Goal: Task Accomplishment & Management: Use online tool/utility

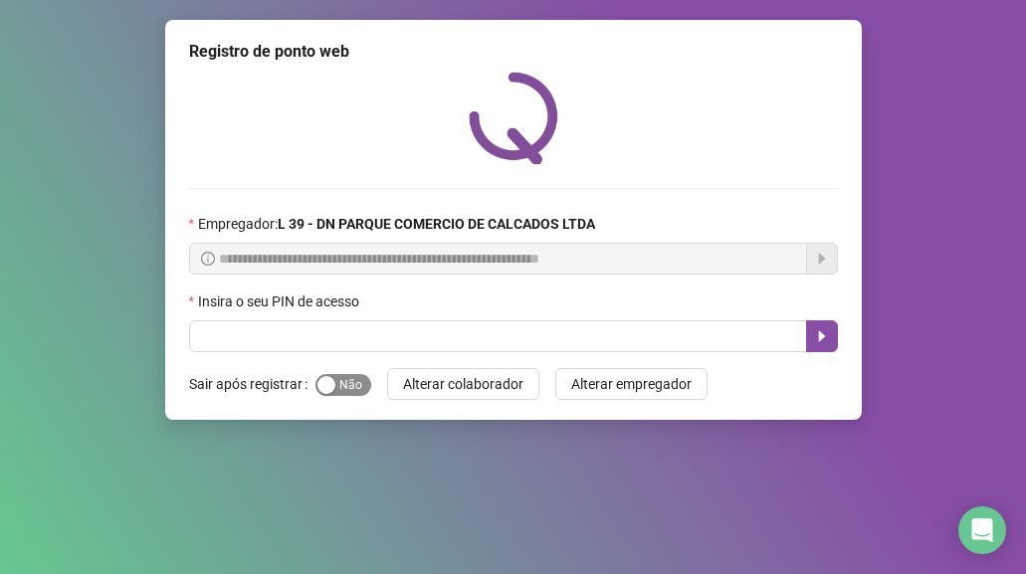
click at [353, 386] on span "Sim Não" at bounding box center [343, 385] width 56 height 22
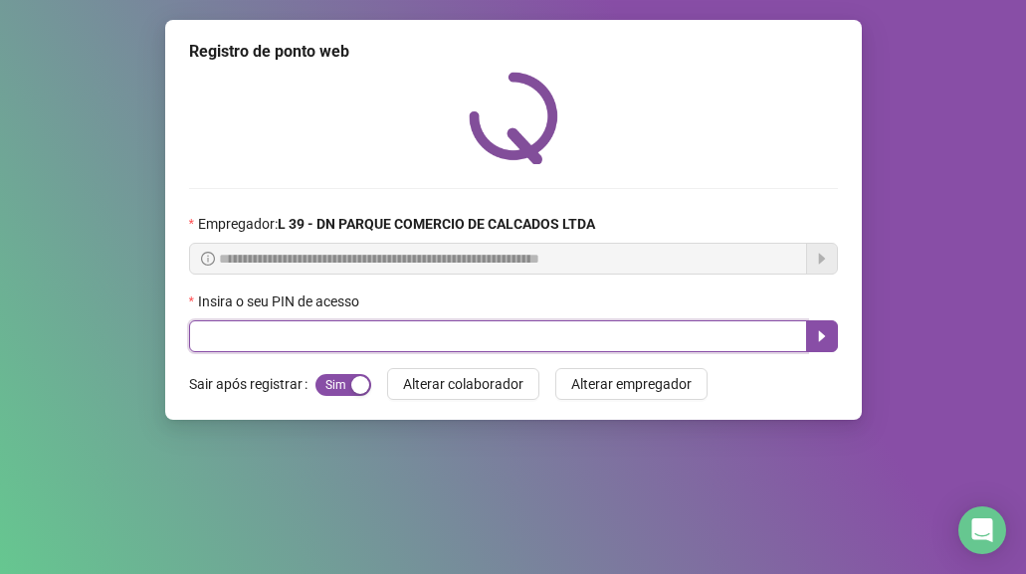
click at [310, 343] on input "text" at bounding box center [498, 336] width 618 height 32
type input "*****"
click at [823, 332] on icon "caret-right" at bounding box center [822, 336] width 16 height 16
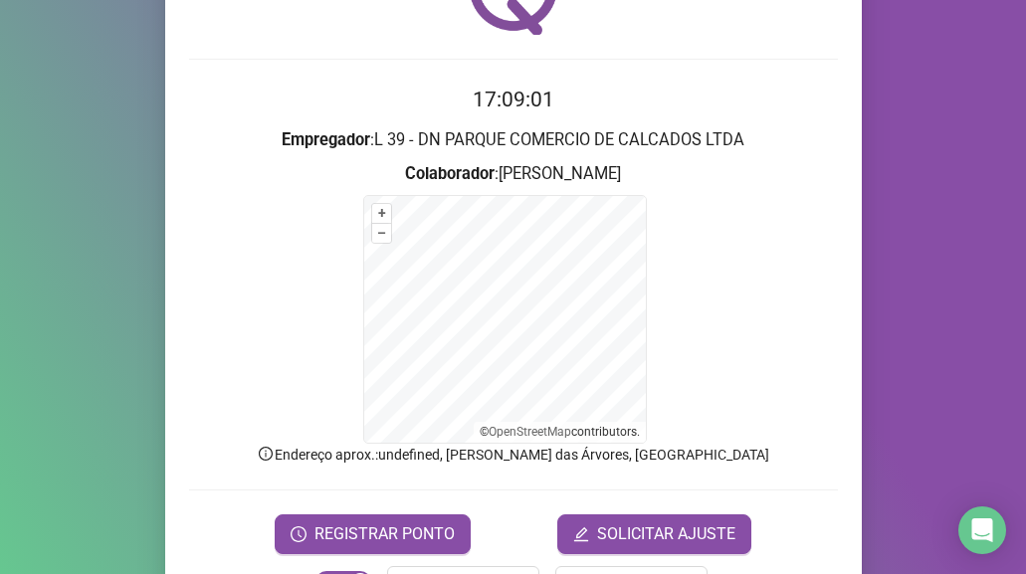
scroll to position [197, 0]
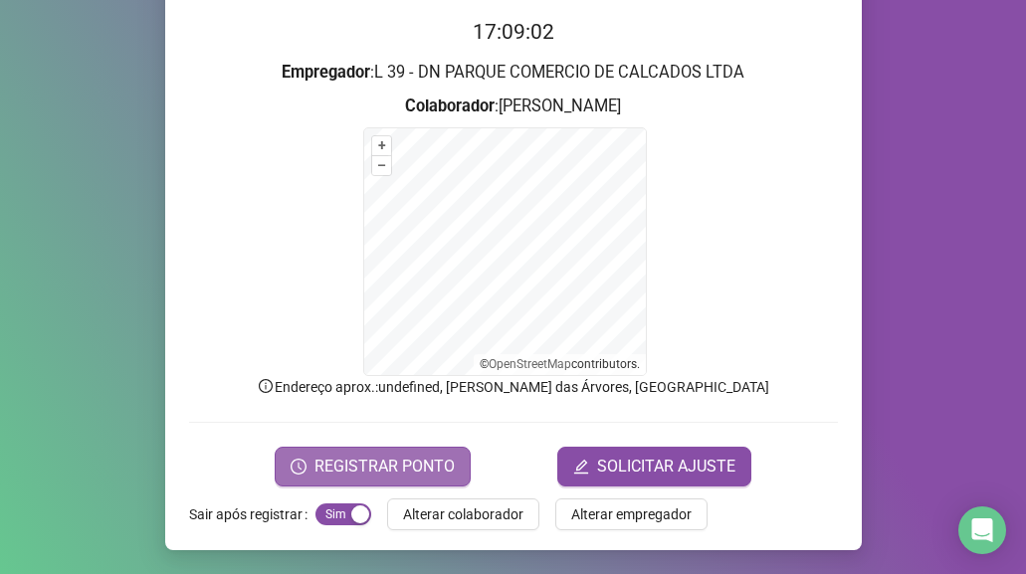
click at [345, 464] on span "REGISTRAR PONTO" at bounding box center [384, 467] width 140 height 24
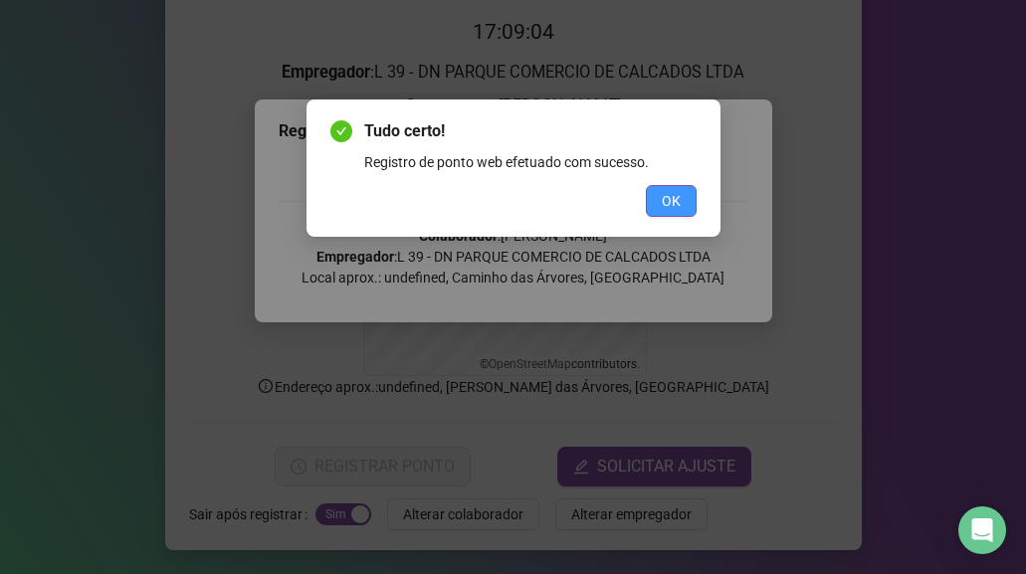
click at [684, 199] on button "OK" at bounding box center [671, 201] width 51 height 32
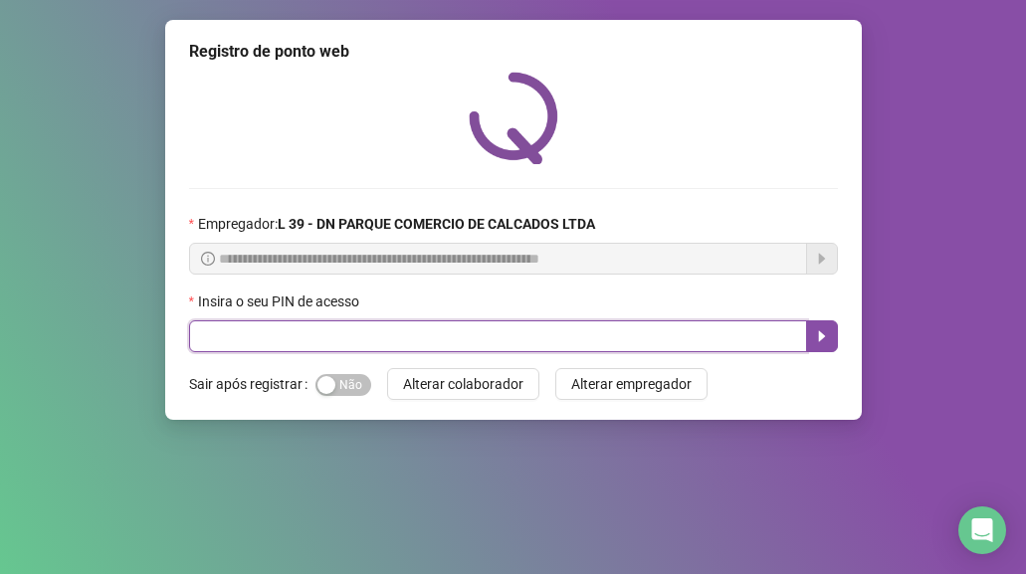
click at [229, 340] on input "text" at bounding box center [498, 336] width 618 height 32
type input "*****"
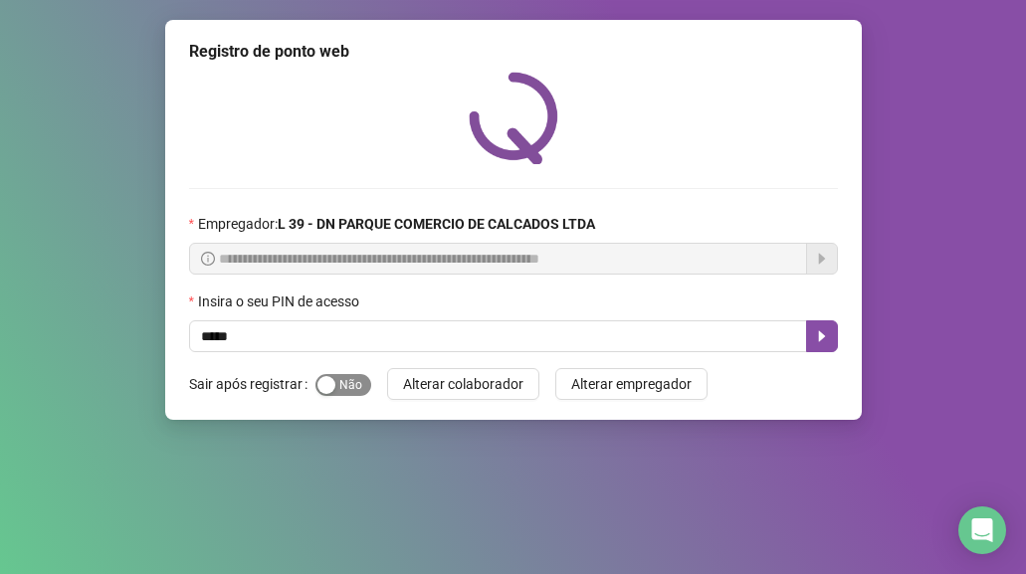
click at [351, 389] on span "Sim Não" at bounding box center [343, 385] width 56 height 22
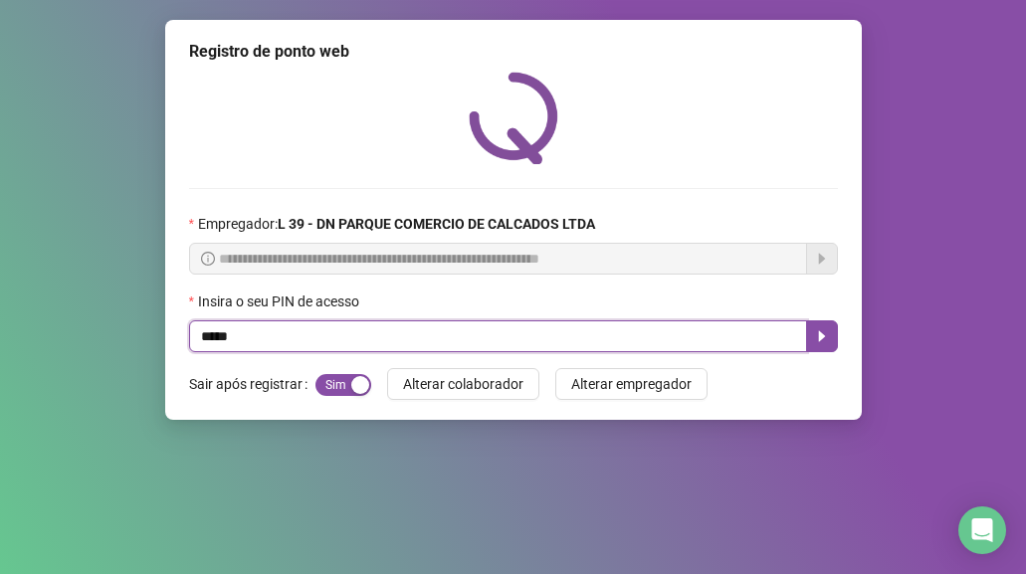
click at [803, 351] on input "*****" at bounding box center [498, 336] width 618 height 32
click at [815, 339] on icon "caret-right" at bounding box center [822, 336] width 16 height 16
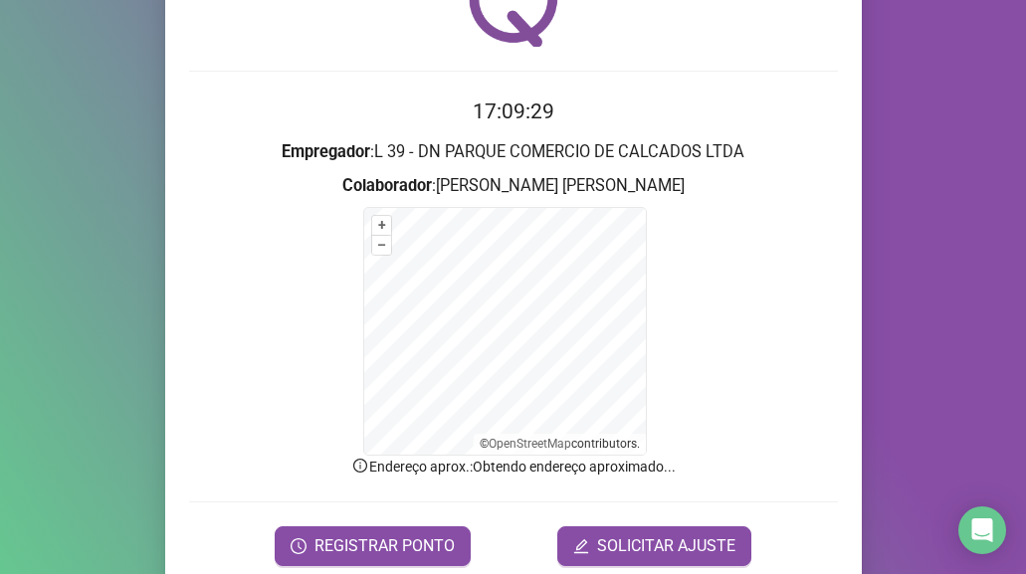
scroll to position [197, 0]
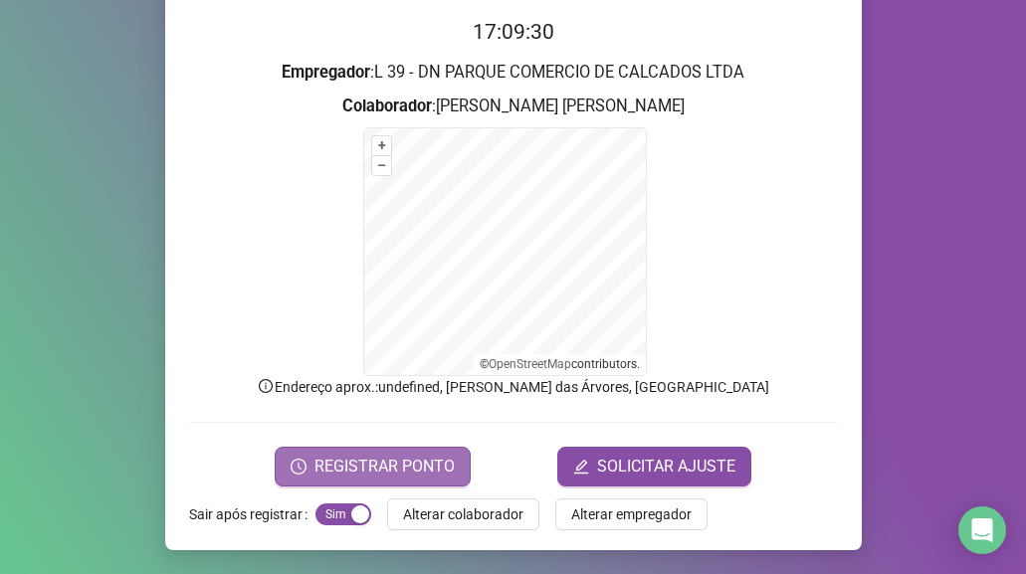
click at [421, 467] on span "REGISTRAR PONTO" at bounding box center [384, 467] width 140 height 24
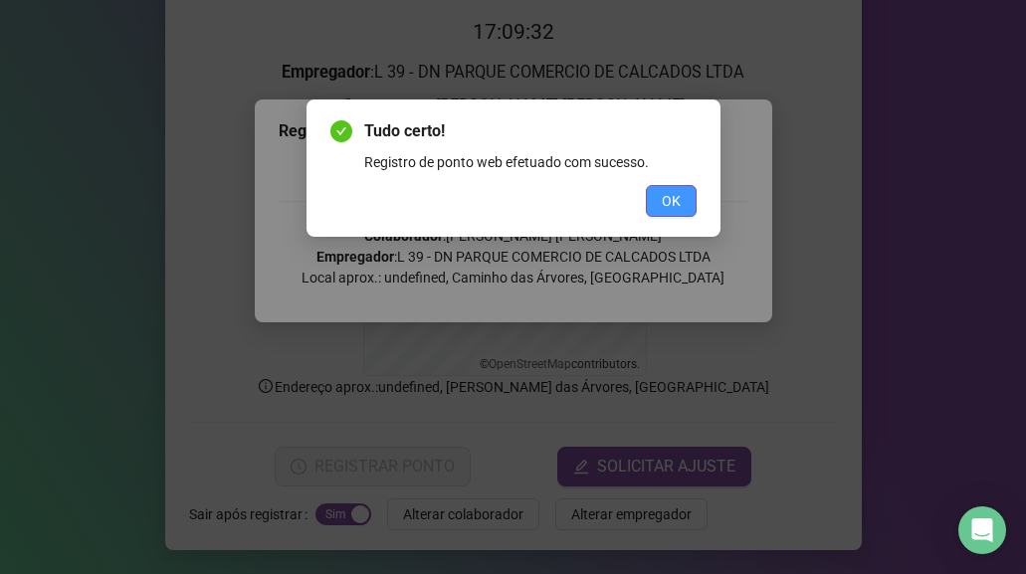
click at [686, 212] on button "OK" at bounding box center [671, 201] width 51 height 32
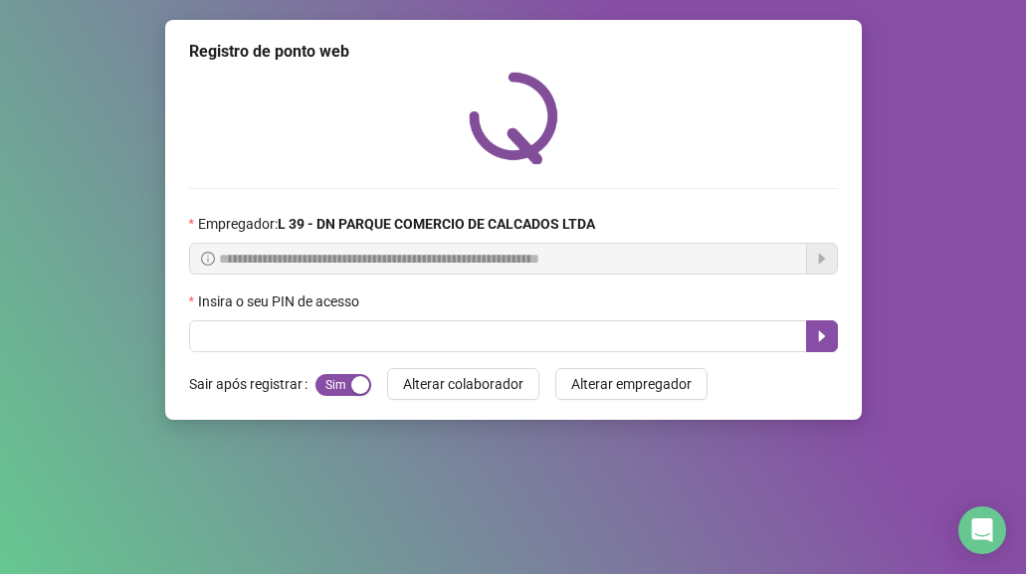
scroll to position [0, 0]
